Goal: Information Seeking & Learning: Understand process/instructions

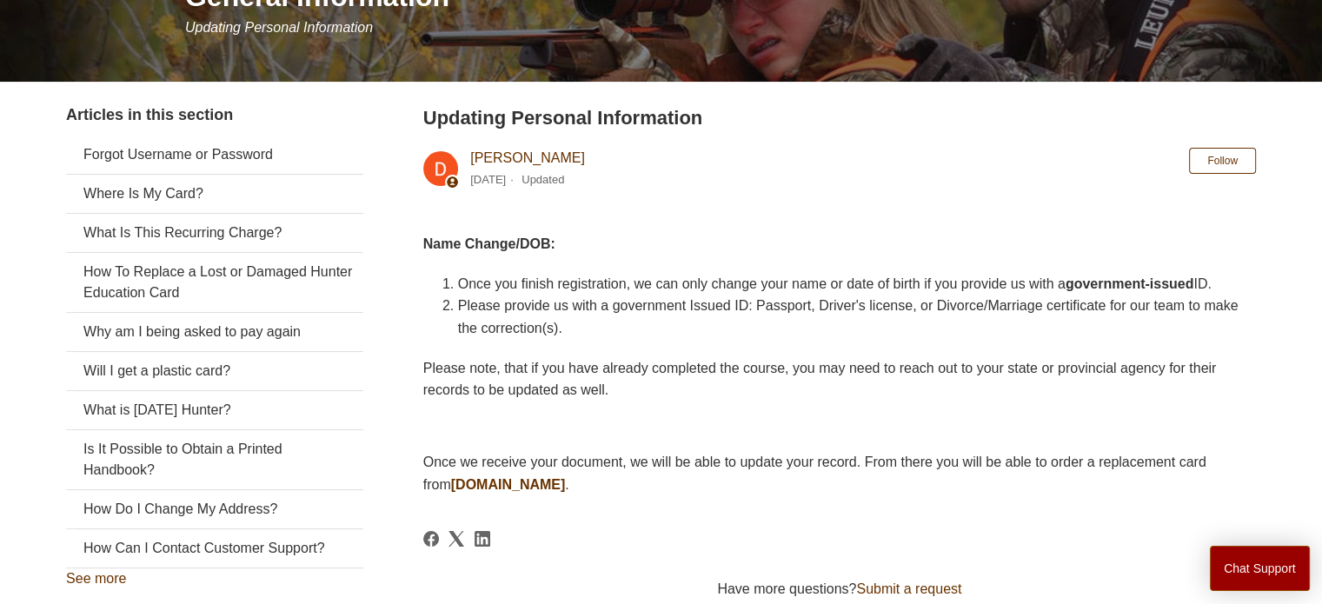
scroll to position [248, 0]
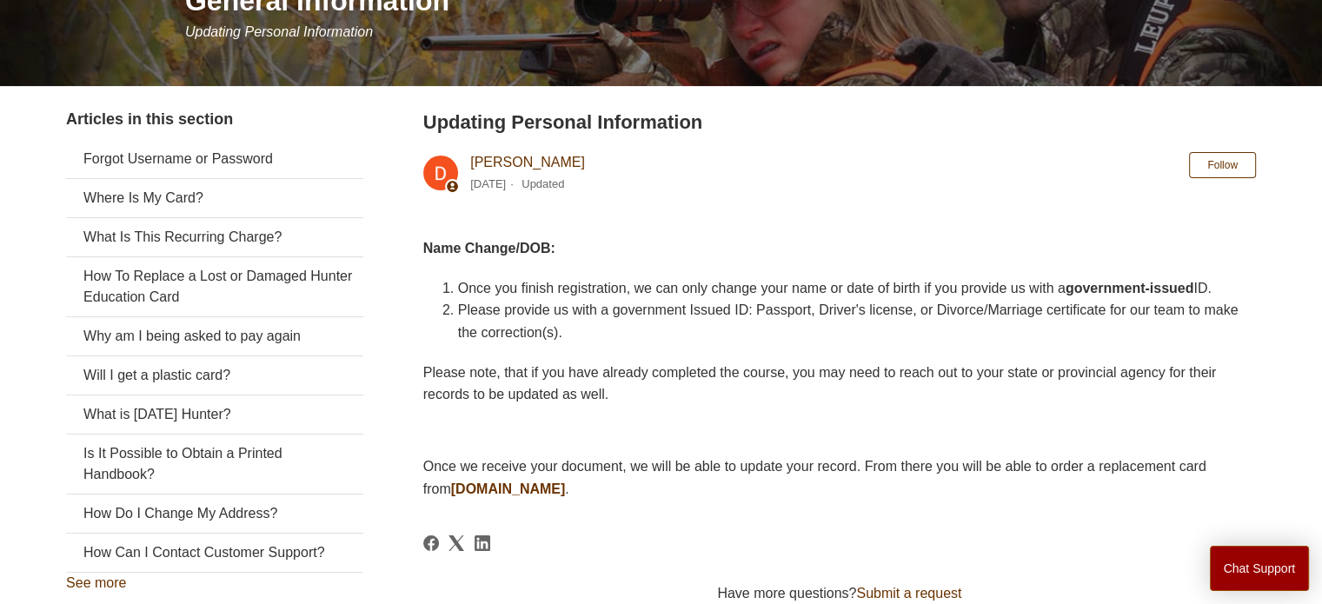
click at [508, 250] on strong "Name Change/DOB:" at bounding box center [489, 248] width 132 height 15
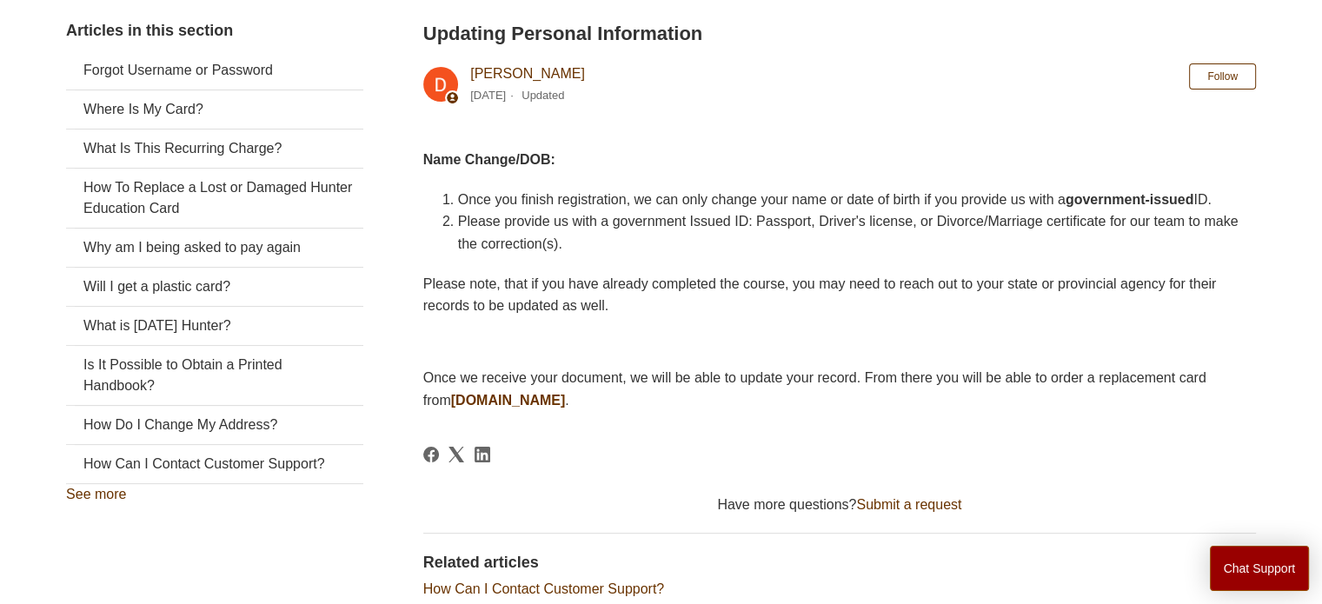
scroll to position [342, 0]
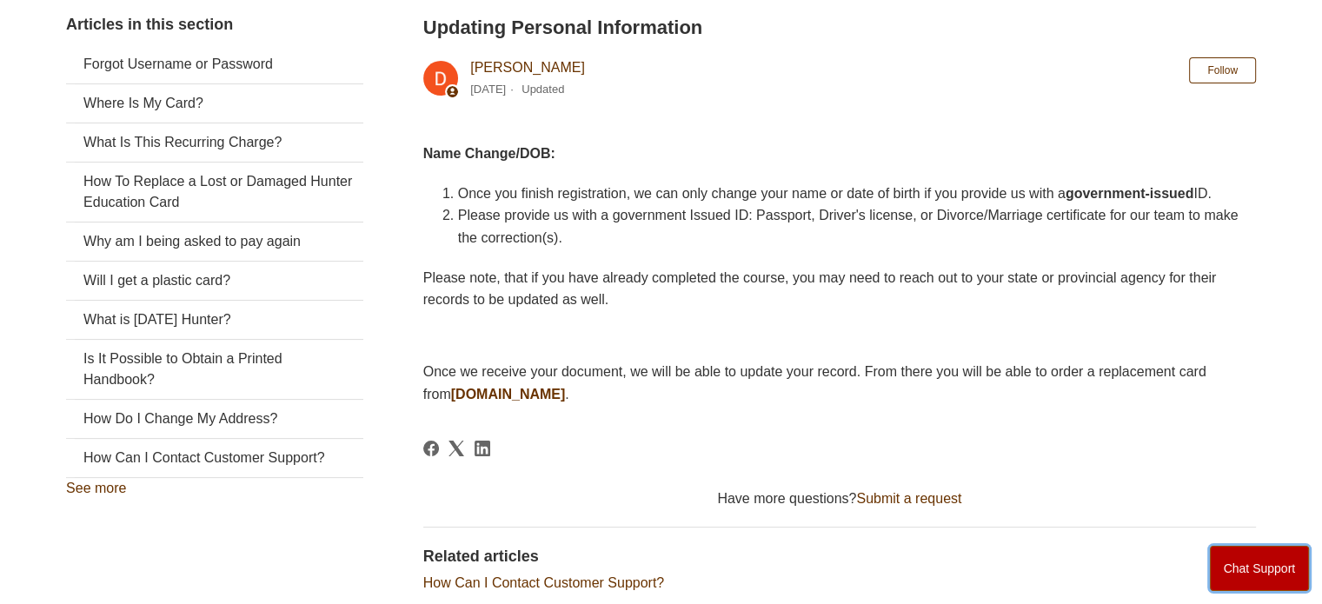
click at [1241, 559] on button "Chat Support" at bounding box center [1260, 568] width 100 height 45
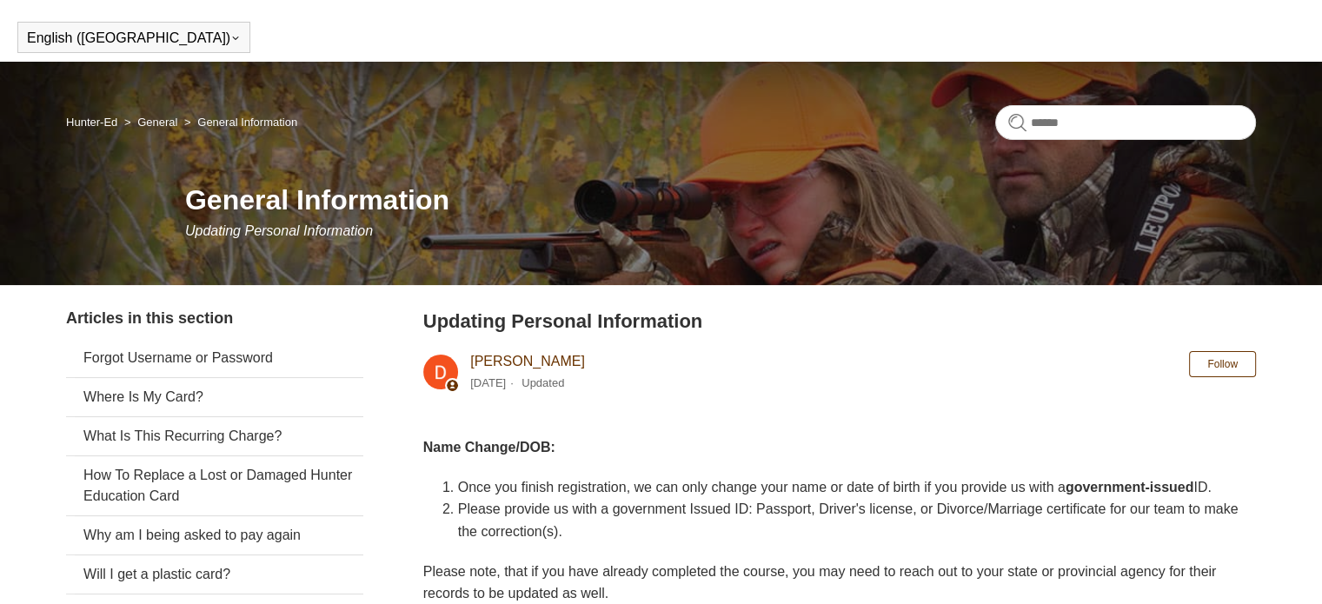
scroll to position [52, 0]
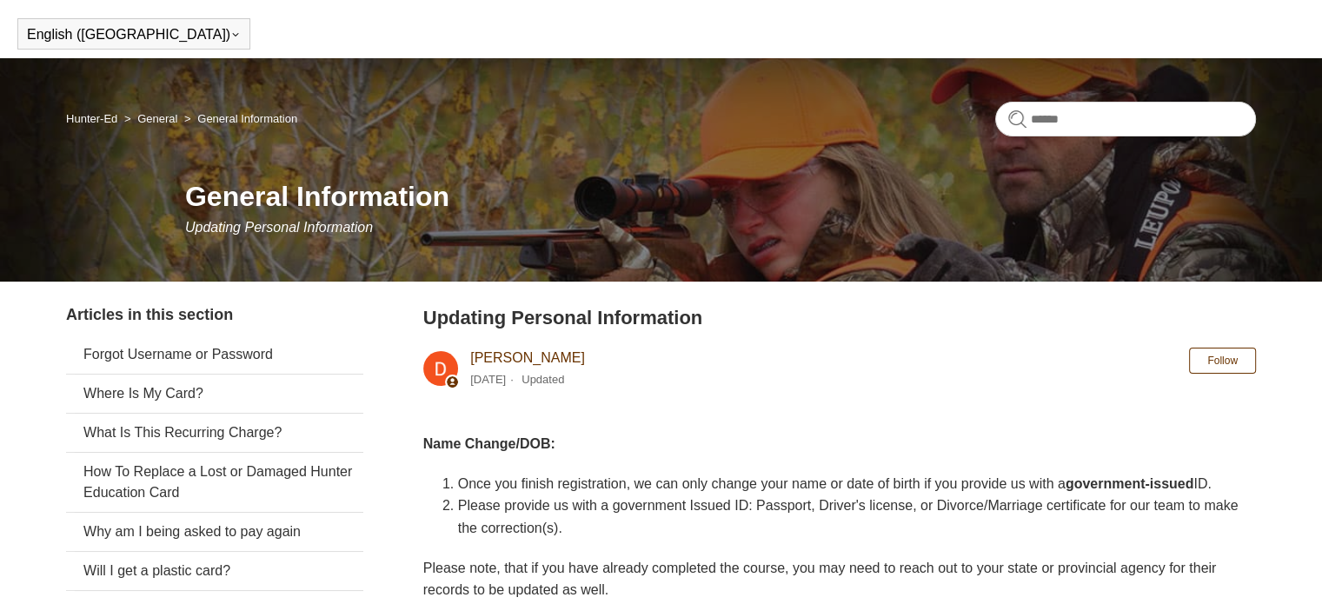
click at [1065, 491] on strong "government-issued" at bounding box center [1129, 483] width 129 height 15
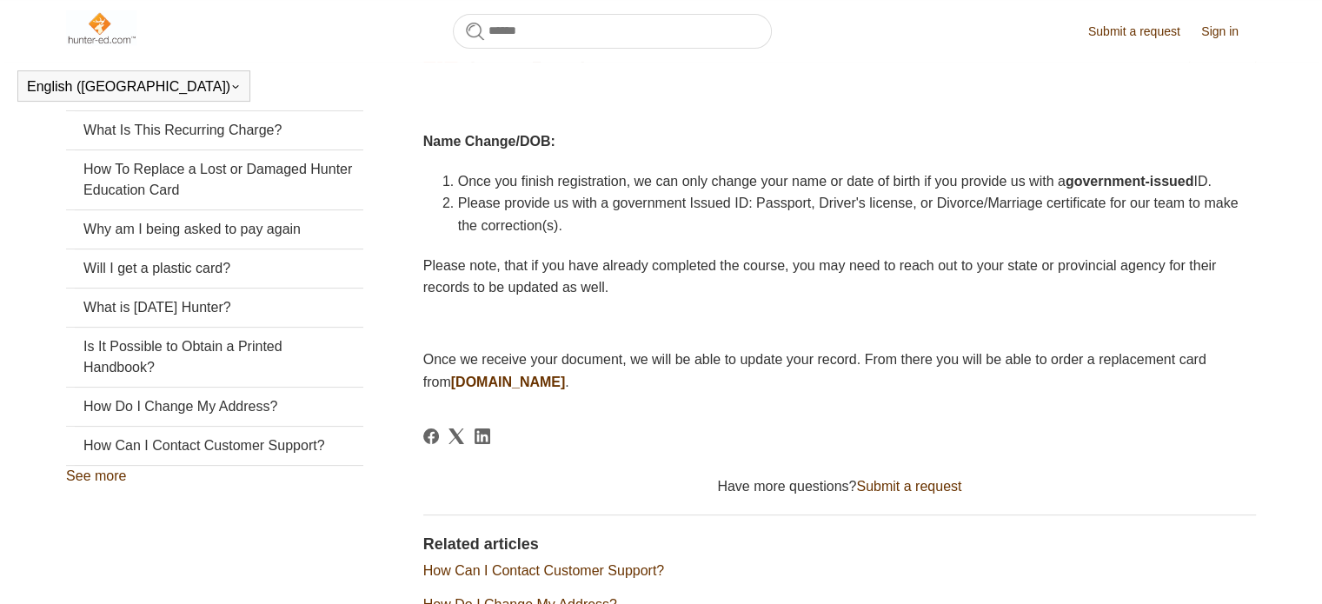
scroll to position [362, 0]
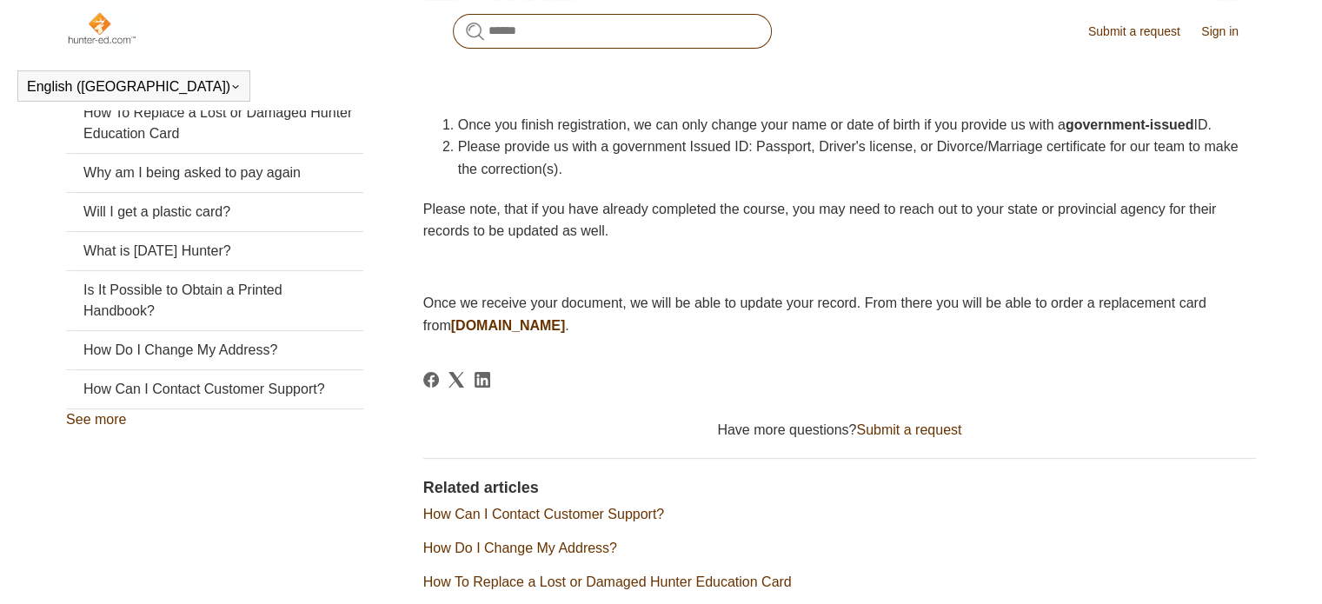
click at [553, 37] on input "Search" at bounding box center [612, 31] width 319 height 35
type input "**********"
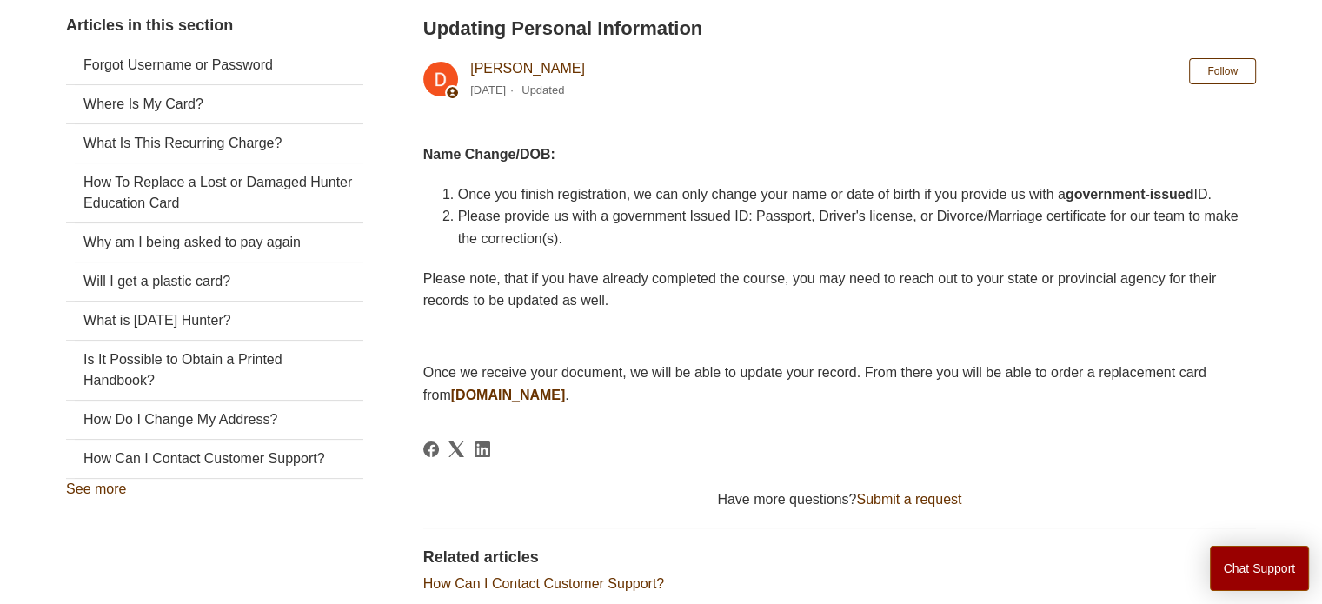
scroll to position [341, 0]
click at [295, 285] on link "Will I get a plastic card?" at bounding box center [214, 282] width 297 height 38
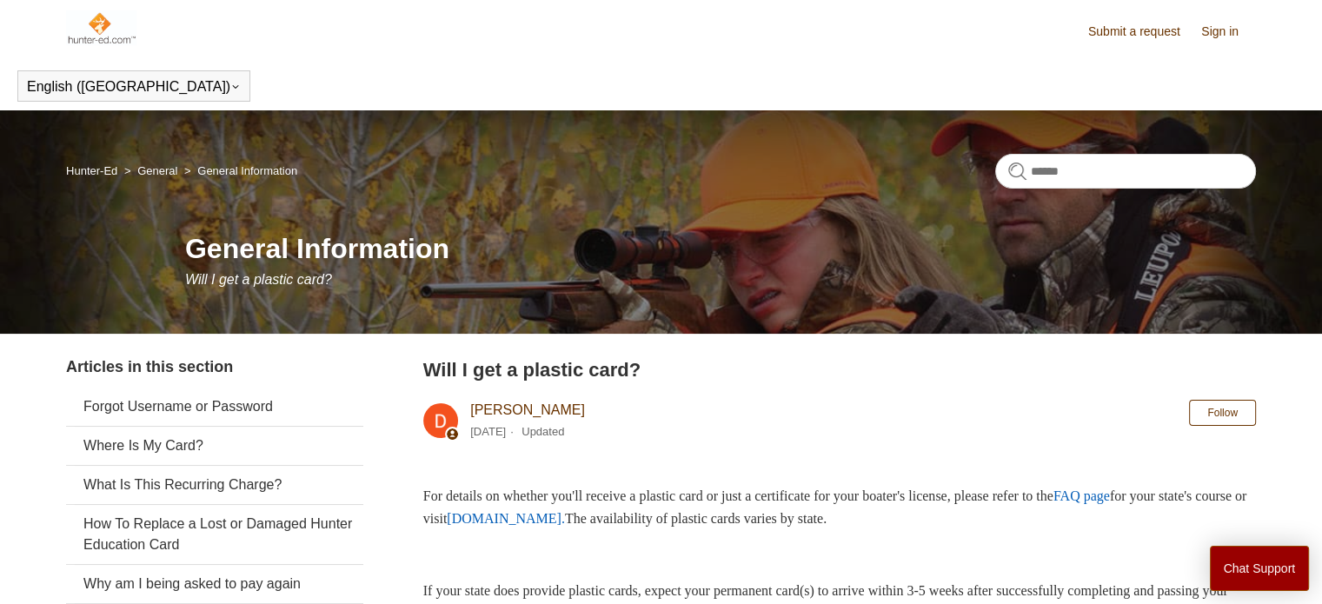
click at [104, 34] on img at bounding box center [101, 27] width 70 height 35
